Goal: Information Seeking & Learning: Learn about a topic

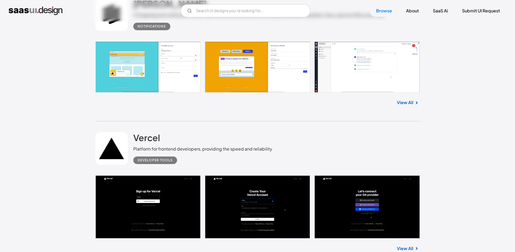
scroll to position [901, 0]
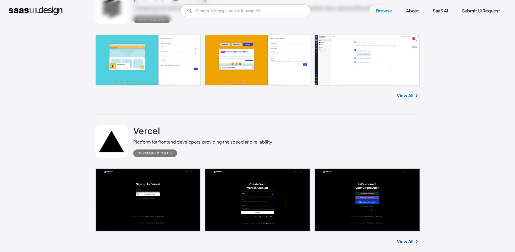
click at [256, 144] on div "Platform for frontend developers, providing the speed and reliability" at bounding box center [202, 142] width 139 height 6
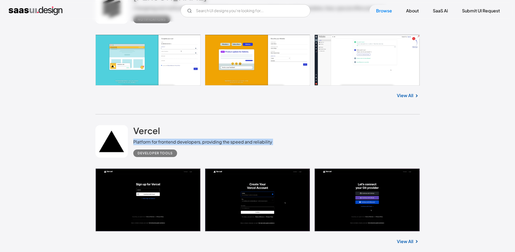
click at [256, 144] on div "Platform for frontend developers, providing the speed and reliability" at bounding box center [202, 142] width 139 height 6
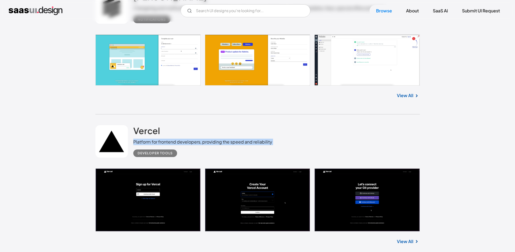
click at [282, 141] on div "Vercel Platform for frontend developers, providing the speed and reliability De…" at bounding box center [257, 142] width 324 height 54
drag, startPoint x: 282, startPoint y: 141, endPoint x: 203, endPoint y: 143, distance: 78.4
click at [203, 143] on div "Vercel Platform for frontend developers, providing the speed and reliability De…" at bounding box center [257, 142] width 324 height 54
click at [203, 143] on div "Platform for frontend developers, providing the speed and reliability" at bounding box center [202, 142] width 139 height 6
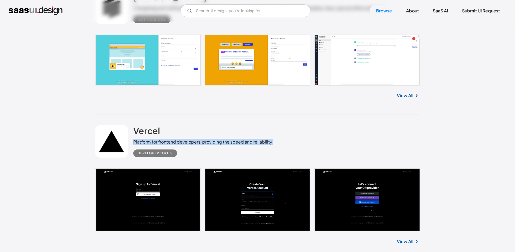
click at [203, 143] on div "Platform for frontend developers, providing the speed and reliability" at bounding box center [202, 142] width 139 height 6
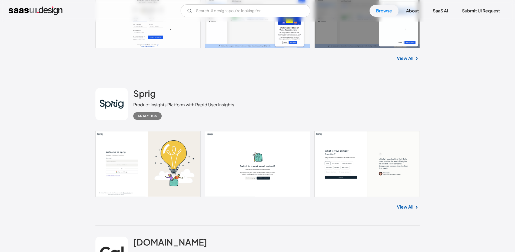
scroll to position [1329, 0]
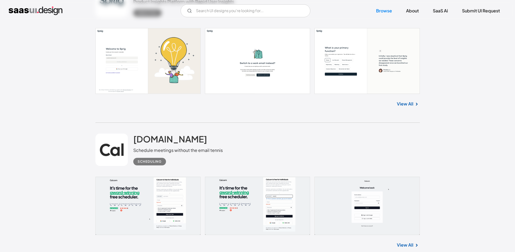
click at [207, 151] on div "Schedule meetings without the email tennis" at bounding box center [177, 150] width 89 height 6
click at [206, 152] on div "Schedule meetings without the email tennis" at bounding box center [177, 150] width 89 height 6
click at [226, 151] on div "Cal.com Schedule meetings without the email tennis Scheduling" at bounding box center [257, 150] width 324 height 54
drag, startPoint x: 235, startPoint y: 150, endPoint x: 137, endPoint y: 151, distance: 97.8
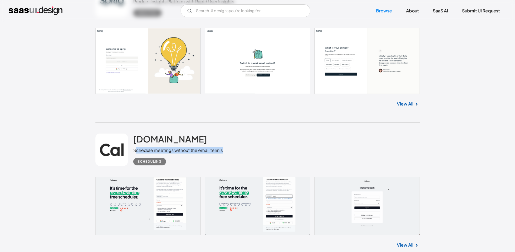
click at [137, 151] on div "Cal.com Schedule meetings without the email tennis Scheduling" at bounding box center [257, 150] width 324 height 54
click at [162, 151] on div "Schedule meetings without the email tennis" at bounding box center [177, 150] width 89 height 6
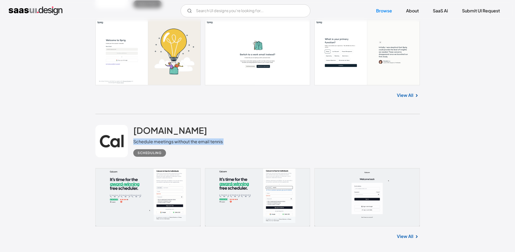
scroll to position [1338, 0]
click at [191, 139] on div "Schedule meetings without the email tennis" at bounding box center [177, 141] width 89 height 6
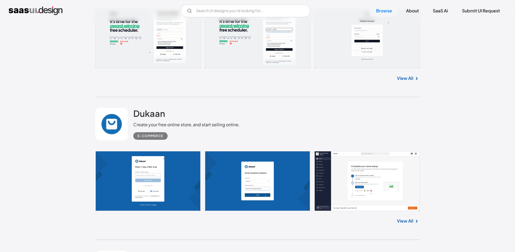
scroll to position [1512, 0]
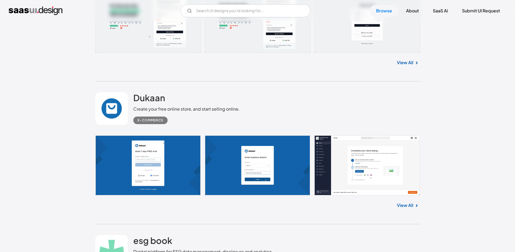
click at [201, 110] on div "Create your free online store, and start selling online." at bounding box center [186, 109] width 106 height 6
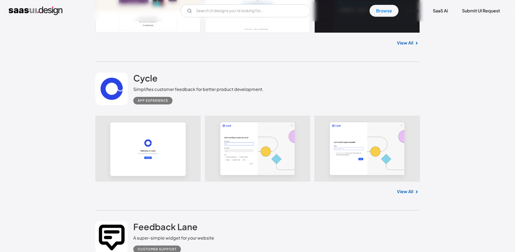
scroll to position [5074, 0]
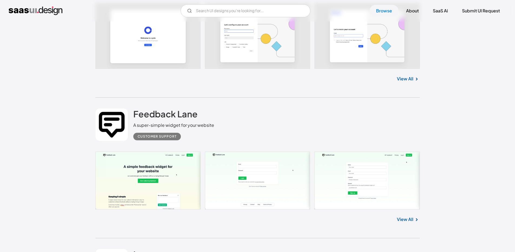
click at [407, 76] on link "View All" at bounding box center [405, 79] width 16 height 6
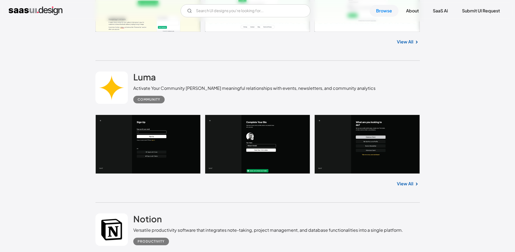
scroll to position [5254, 0]
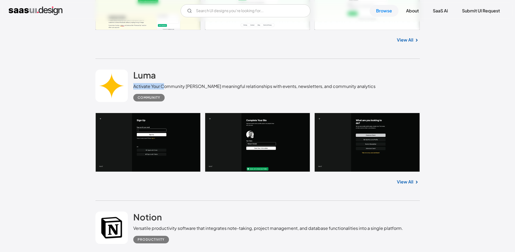
drag, startPoint x: 164, startPoint y: 78, endPoint x: 279, endPoint y: 75, distance: 114.9
click at [279, 75] on div "Luma Activate Your Community Foster meaningful relationships with events, newsl…" at bounding box center [254, 86] width 242 height 32
click at [239, 83] on div "Activate Your Community Foster meaningful relationships with events, newsletter…" at bounding box center [254, 86] width 242 height 6
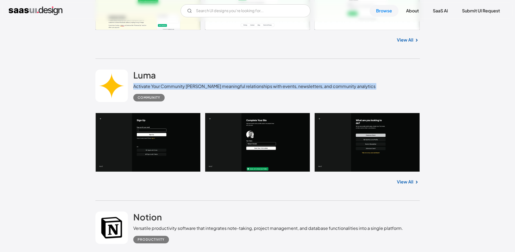
click at [239, 83] on div "Activate Your Community Foster meaningful relationships with events, newsletter…" at bounding box center [254, 86] width 242 height 6
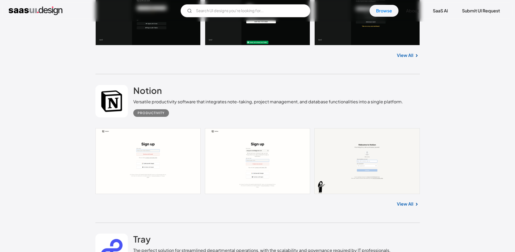
scroll to position [5381, 0]
click at [238, 98] on div "Versatile productivity software that integrates note-taking, project management…" at bounding box center [268, 101] width 270 height 6
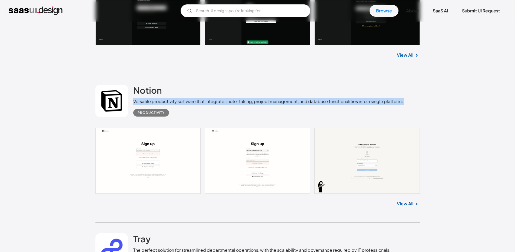
click at [238, 98] on div "Versatile productivity software that integrates note-taking, project management…" at bounding box center [268, 101] width 270 height 6
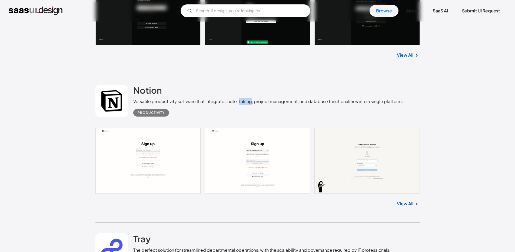
click at [238, 98] on div "Versatile productivity software that integrates note-taking, project management…" at bounding box center [268, 101] width 270 height 6
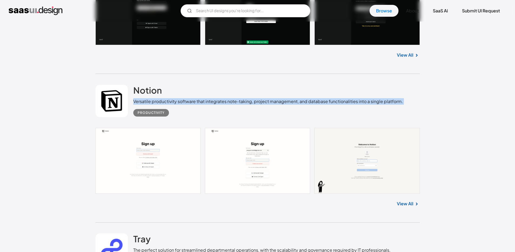
click at [238, 98] on div "Versatile productivity software that integrates note-taking, project management…" at bounding box center [268, 101] width 270 height 6
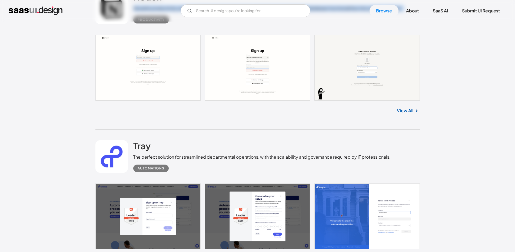
scroll to position [5516, 0]
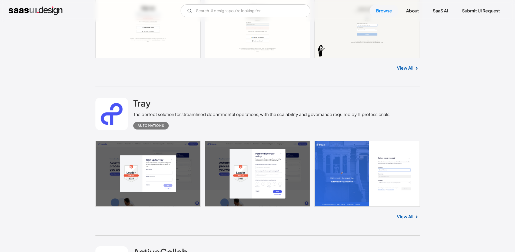
click at [244, 111] on div "The perfect solution for streamlined departmental operations, with the scalabil…" at bounding box center [261, 114] width 257 height 6
click at [245, 111] on div "The perfect solution for streamlined departmental operations, with the scalabil…" at bounding box center [261, 114] width 257 height 6
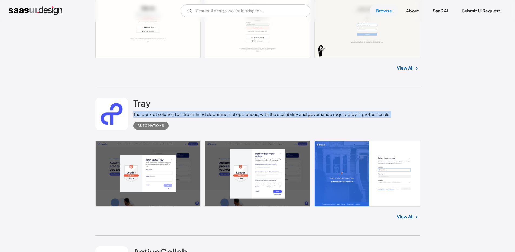
drag, startPoint x: 245, startPoint y: 111, endPoint x: 245, endPoint y: 119, distance: 7.6
click at [245, 112] on div "The perfect solution for streamlined departmental operations, with the scalabil…" at bounding box center [261, 114] width 257 height 6
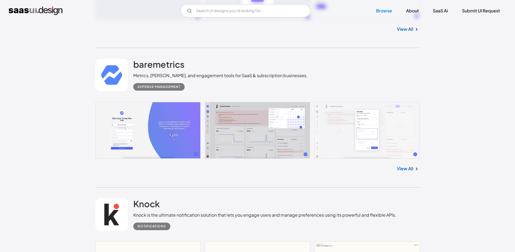
scroll to position [5893, 0]
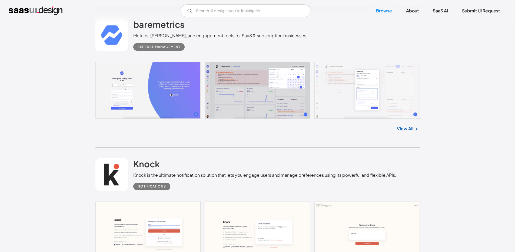
click at [417, 126] on img at bounding box center [416, 129] width 6 height 6
click at [402, 126] on link "View All" at bounding box center [405, 129] width 16 height 6
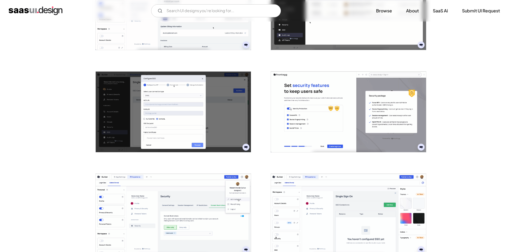
scroll to position [413, 0]
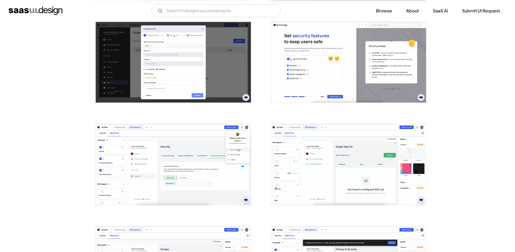
click at [202, 143] on img "open lightbox" at bounding box center [173, 164] width 155 height 81
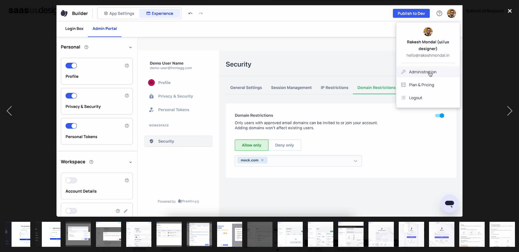
click at [514, 10] on div "close lightbox" at bounding box center [509, 11] width 18 height 12
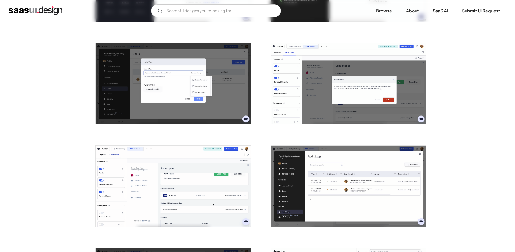
scroll to position [159, 0]
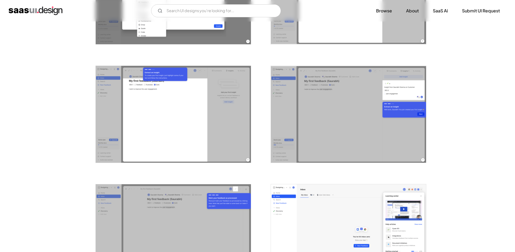
scroll to position [836, 0]
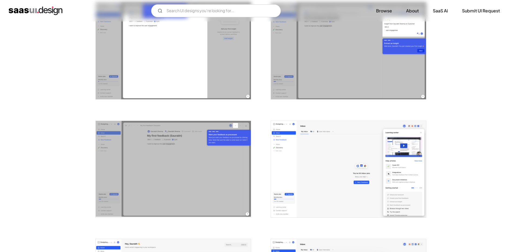
click at [353, 135] on img "open lightbox" at bounding box center [348, 169] width 155 height 97
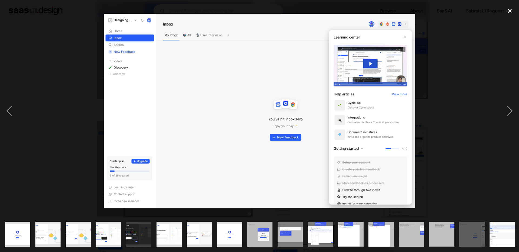
click at [512, 14] on div "close lightbox" at bounding box center [509, 11] width 18 height 12
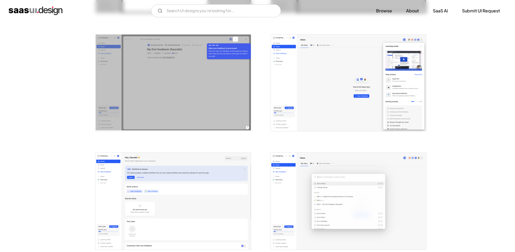
scroll to position [1015, 0]
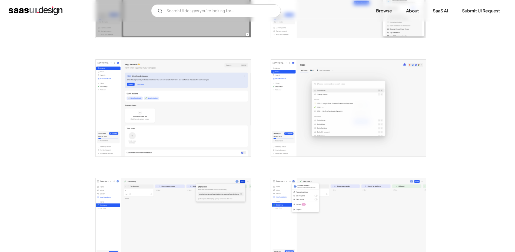
click at [337, 107] on img "open lightbox" at bounding box center [348, 108] width 155 height 97
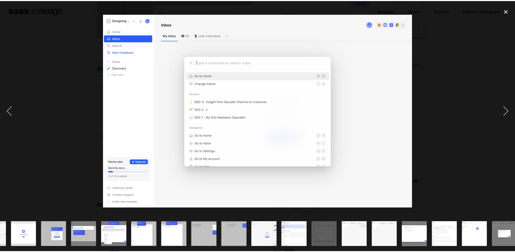
scroll to position [0, 213]
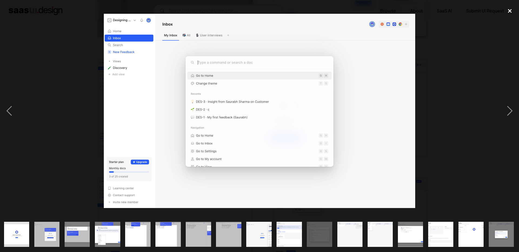
click at [509, 12] on div "close lightbox" at bounding box center [509, 11] width 18 height 12
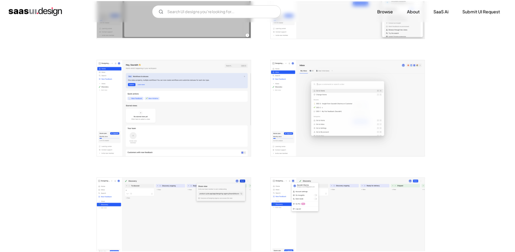
scroll to position [0, 0]
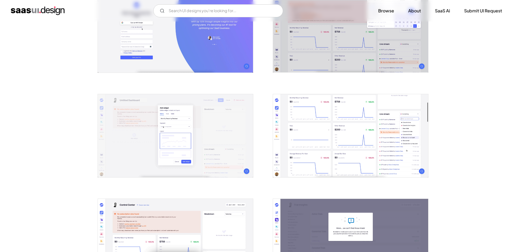
scroll to position [276, 0]
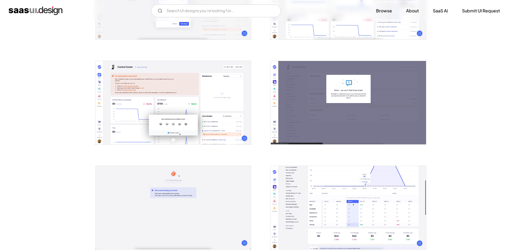
click at [332, 185] on img "open lightbox" at bounding box center [348, 207] width 155 height 83
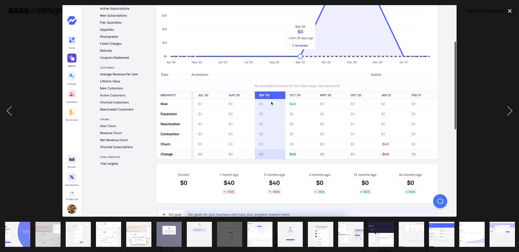
scroll to position [276, 0]
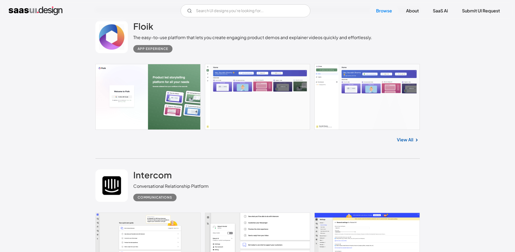
scroll to position [6502, 0]
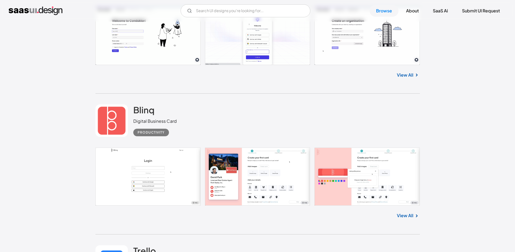
scroll to position [7692, 0]
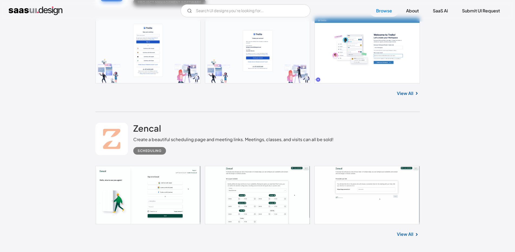
scroll to position [7960, 0]
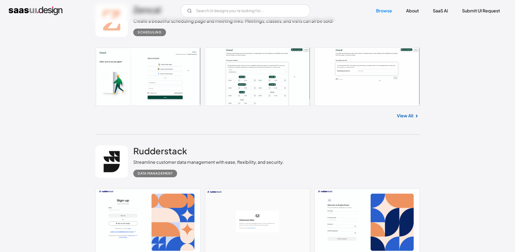
scroll to position [8078, 0]
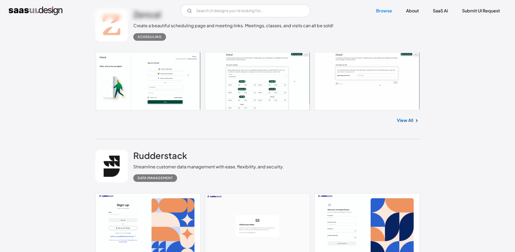
drag, startPoint x: 77, startPoint y: 54, endPoint x: 247, endPoint y: 82, distance: 171.8
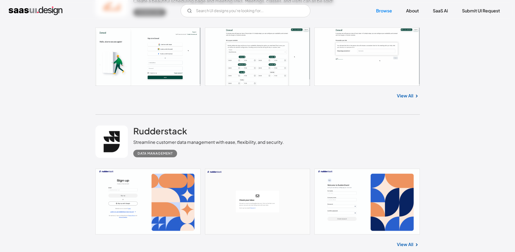
scroll to position [8129, 0]
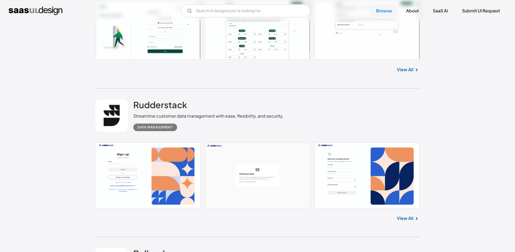
drag, startPoint x: 98, startPoint y: 138, endPoint x: 401, endPoint y: 172, distance: 305.3
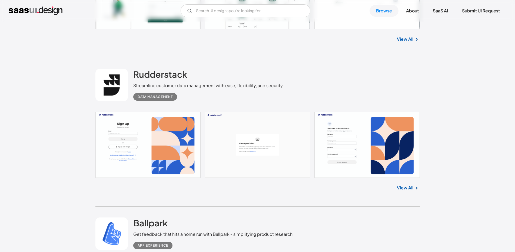
scroll to position [8224, 0]
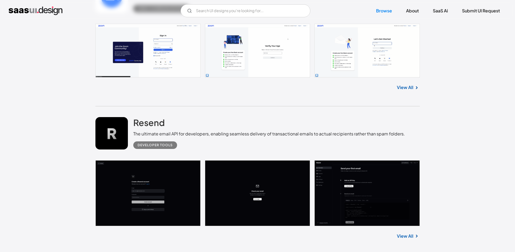
scroll to position [8879, 0]
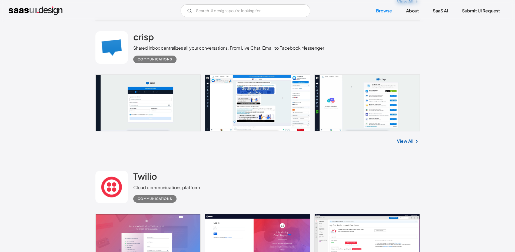
scroll to position [9372, 0]
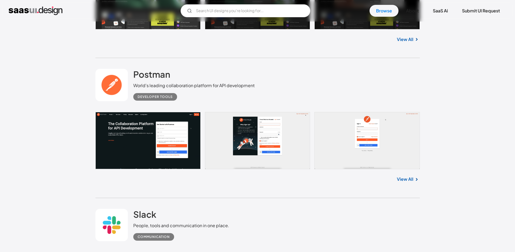
scroll to position [9754, 0]
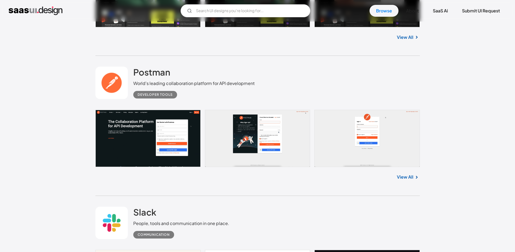
drag, startPoint x: 84, startPoint y: 65, endPoint x: 271, endPoint y: 93, distance: 189.2
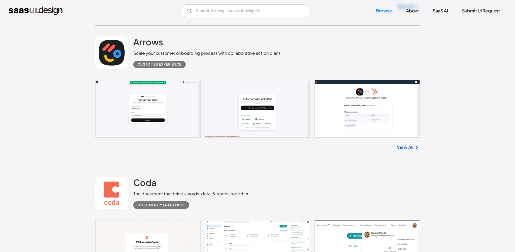
scroll to position [10570, 0]
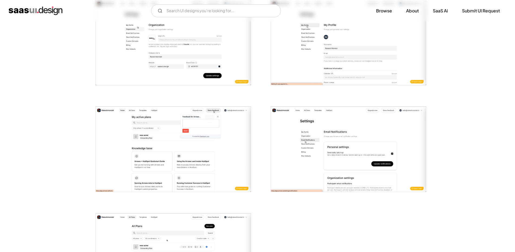
scroll to position [985, 0]
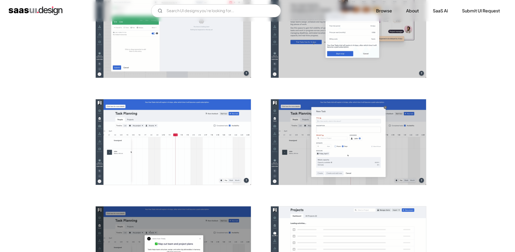
scroll to position [890, 0]
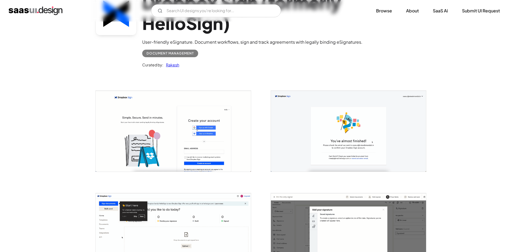
scroll to position [171, 0]
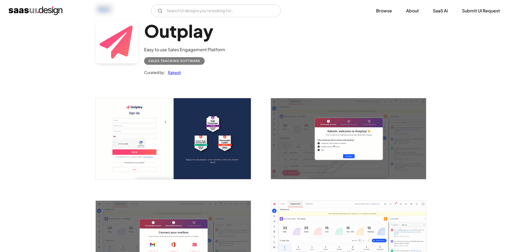
scroll to position [177, 0]
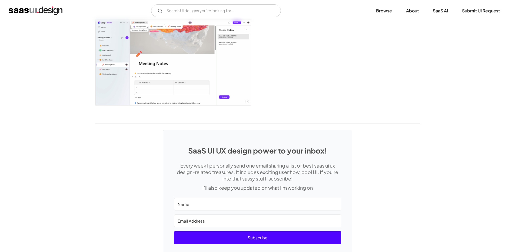
scroll to position [1446, 0]
